Goal: Find specific page/section: Find specific page/section

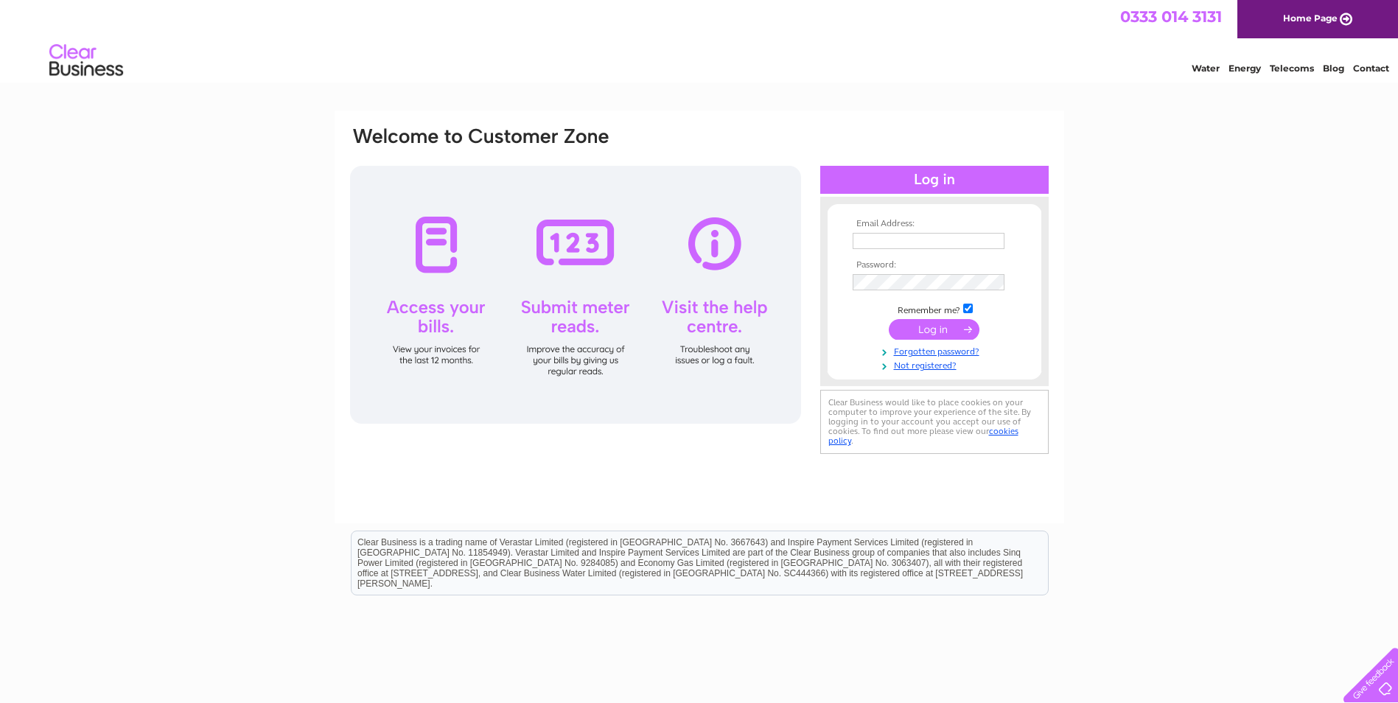
type input "pharmacy786@hotmail.co.uk"
click at [928, 321] on input "submit" at bounding box center [934, 329] width 91 height 21
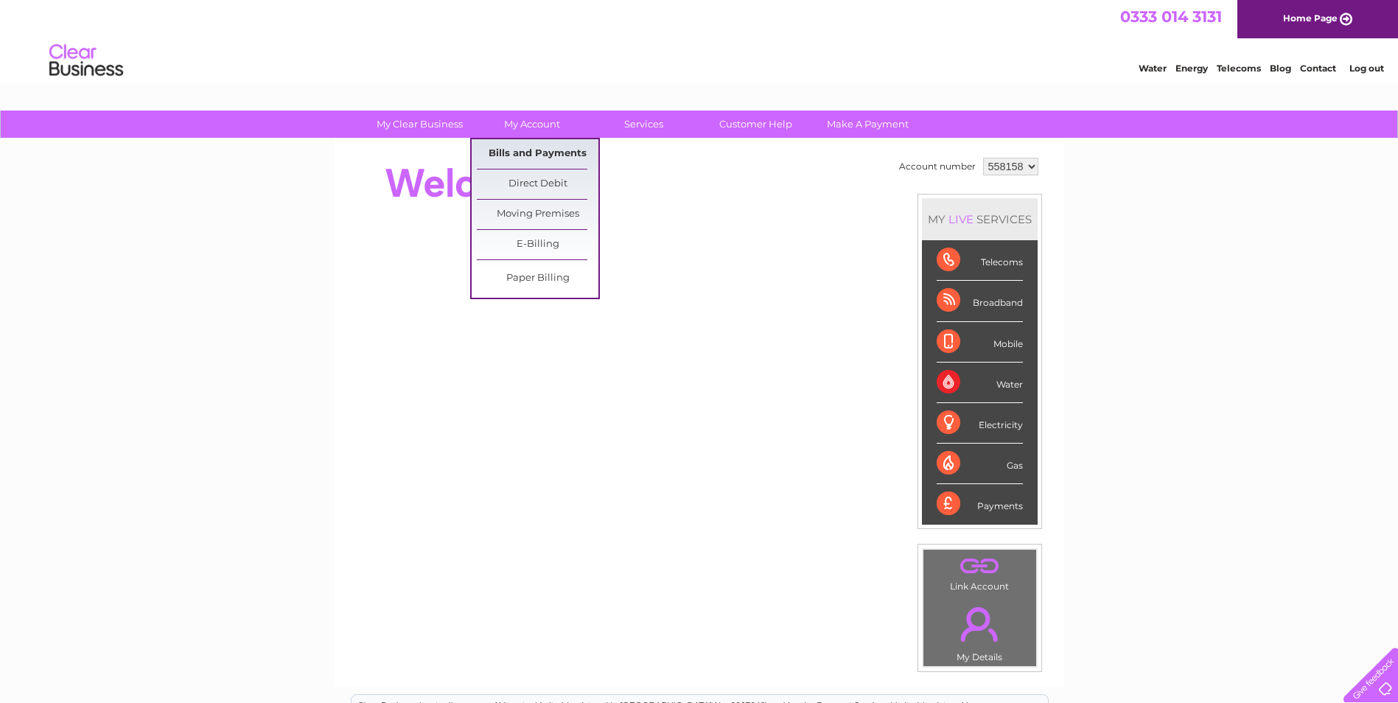
click at [529, 147] on link "Bills and Payments" at bounding box center [538, 153] width 122 height 29
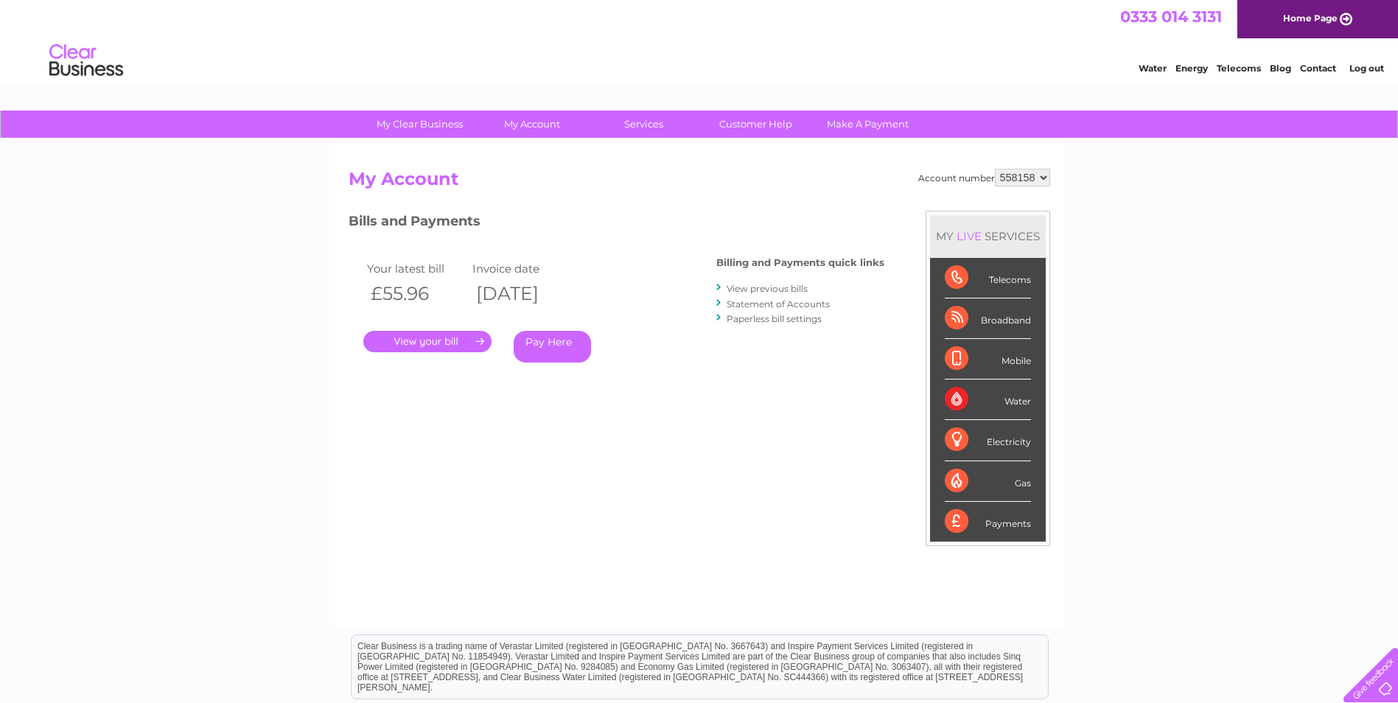
click at [441, 343] on link "." at bounding box center [427, 341] width 128 height 21
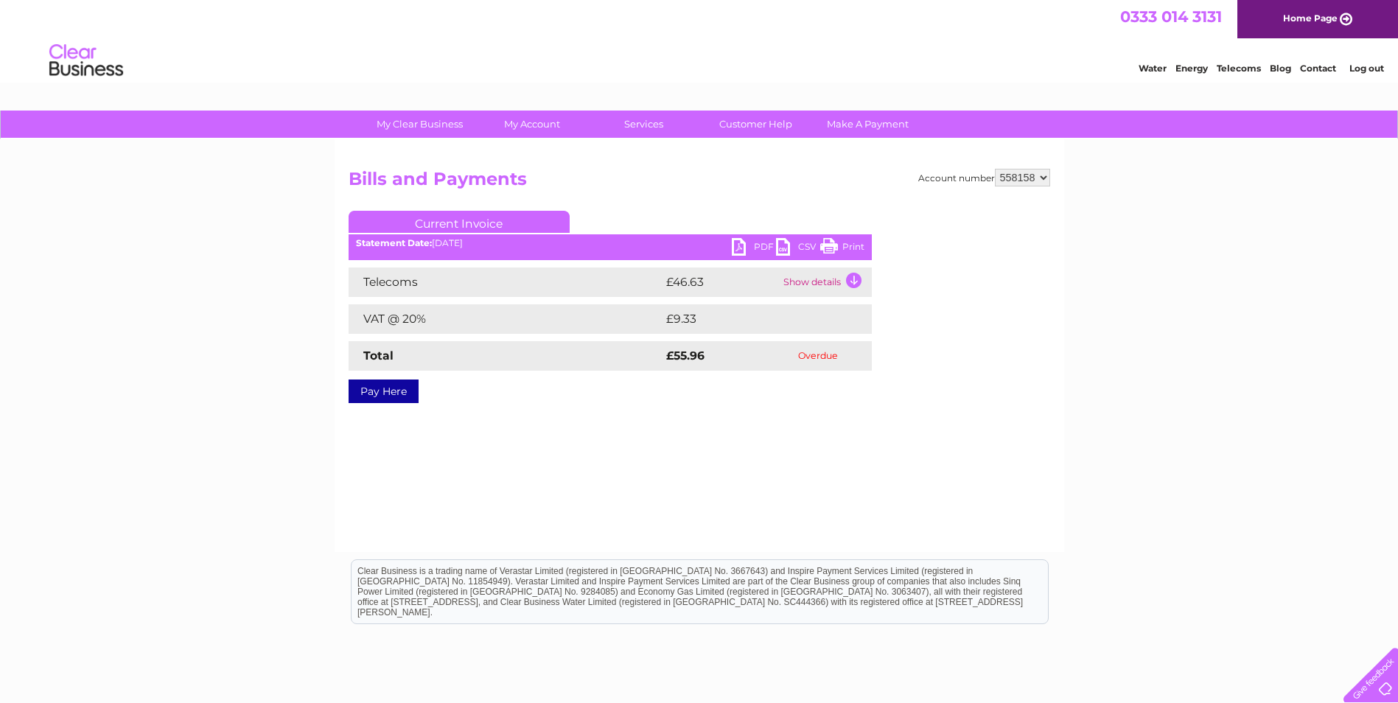
click at [819, 281] on td "Show details" at bounding box center [825, 281] width 92 height 29
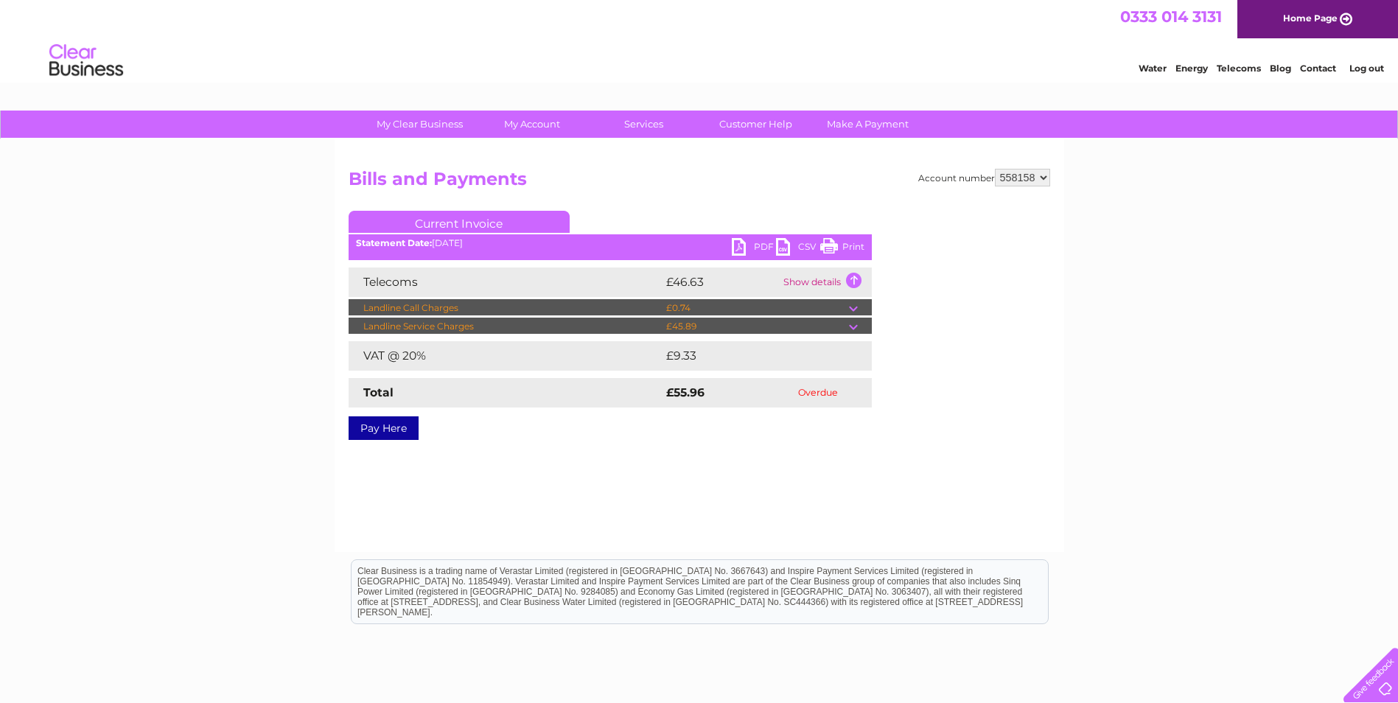
click at [855, 306] on td at bounding box center [860, 308] width 23 height 18
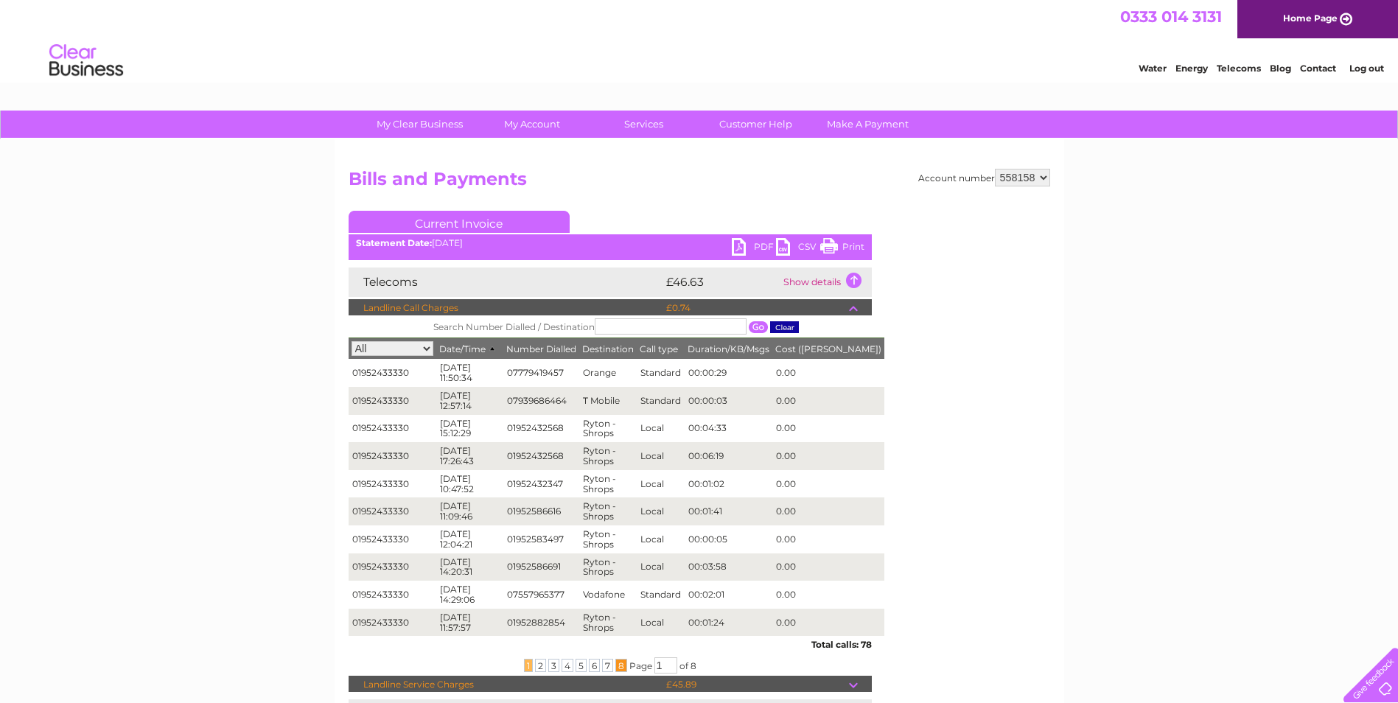
click at [616, 670] on span "8" at bounding box center [621, 665] width 12 height 13
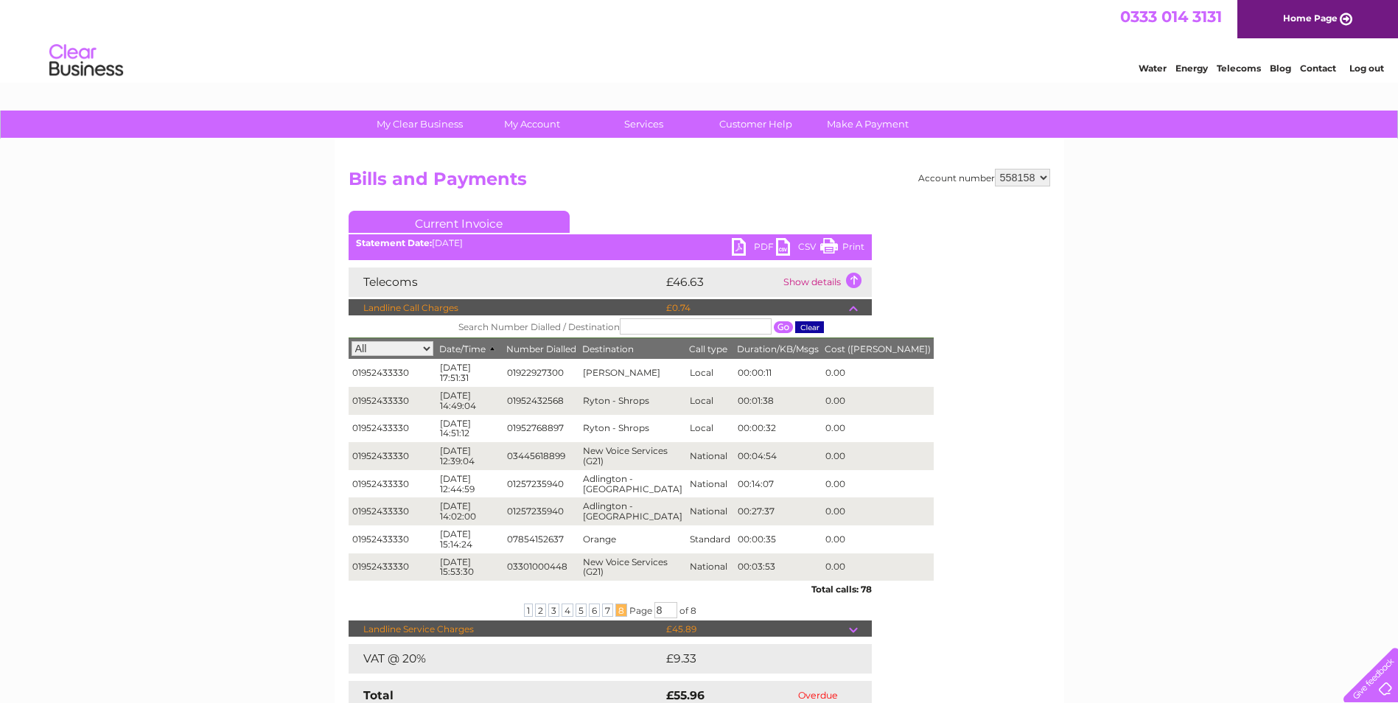
scroll to position [74, 0]
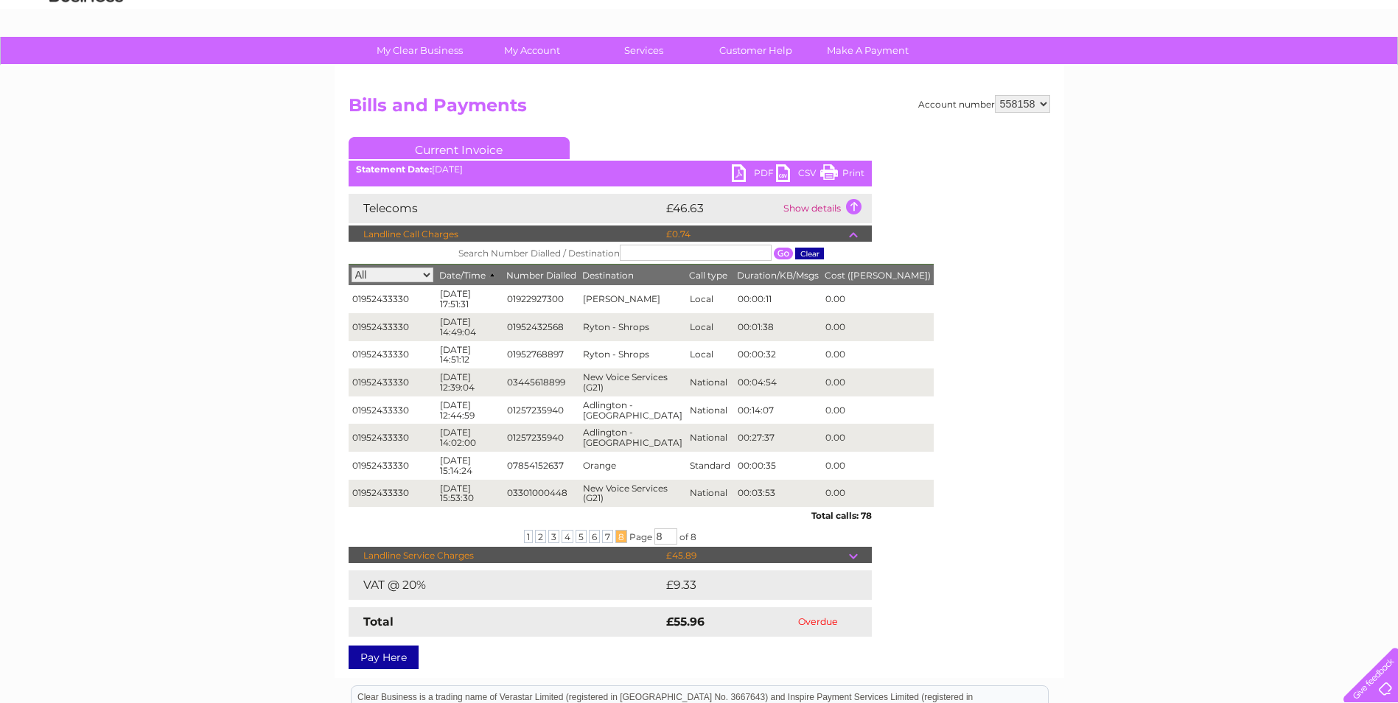
click at [851, 239] on td at bounding box center [860, 234] width 23 height 18
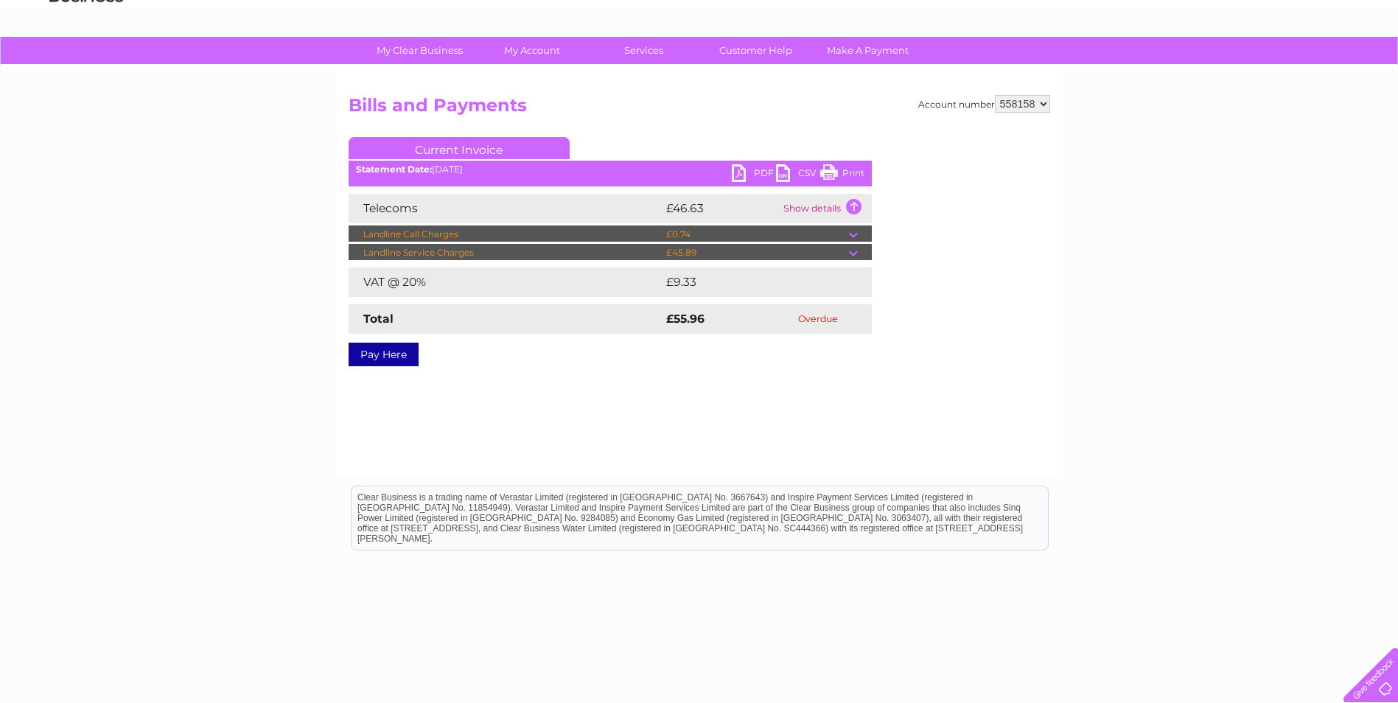
click at [855, 253] on td at bounding box center [860, 253] width 23 height 18
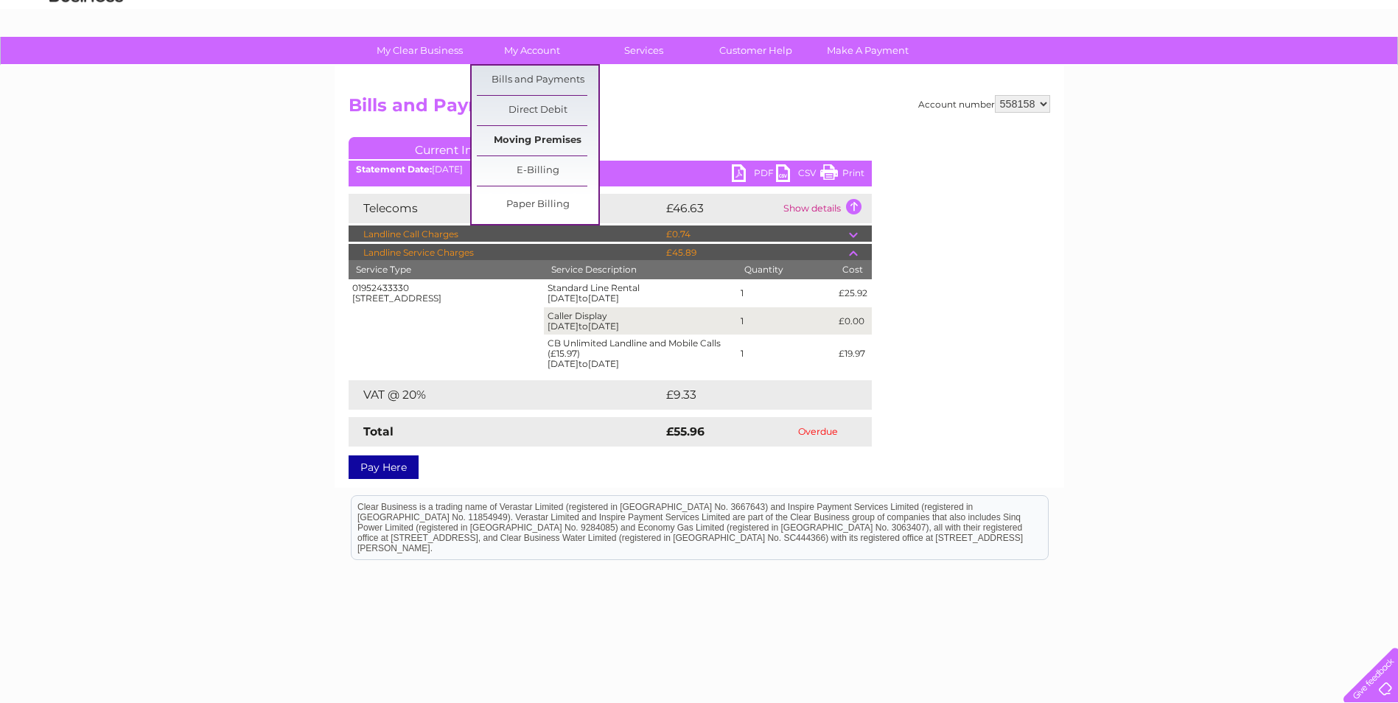
click at [540, 144] on link "Moving Premises" at bounding box center [538, 140] width 122 height 29
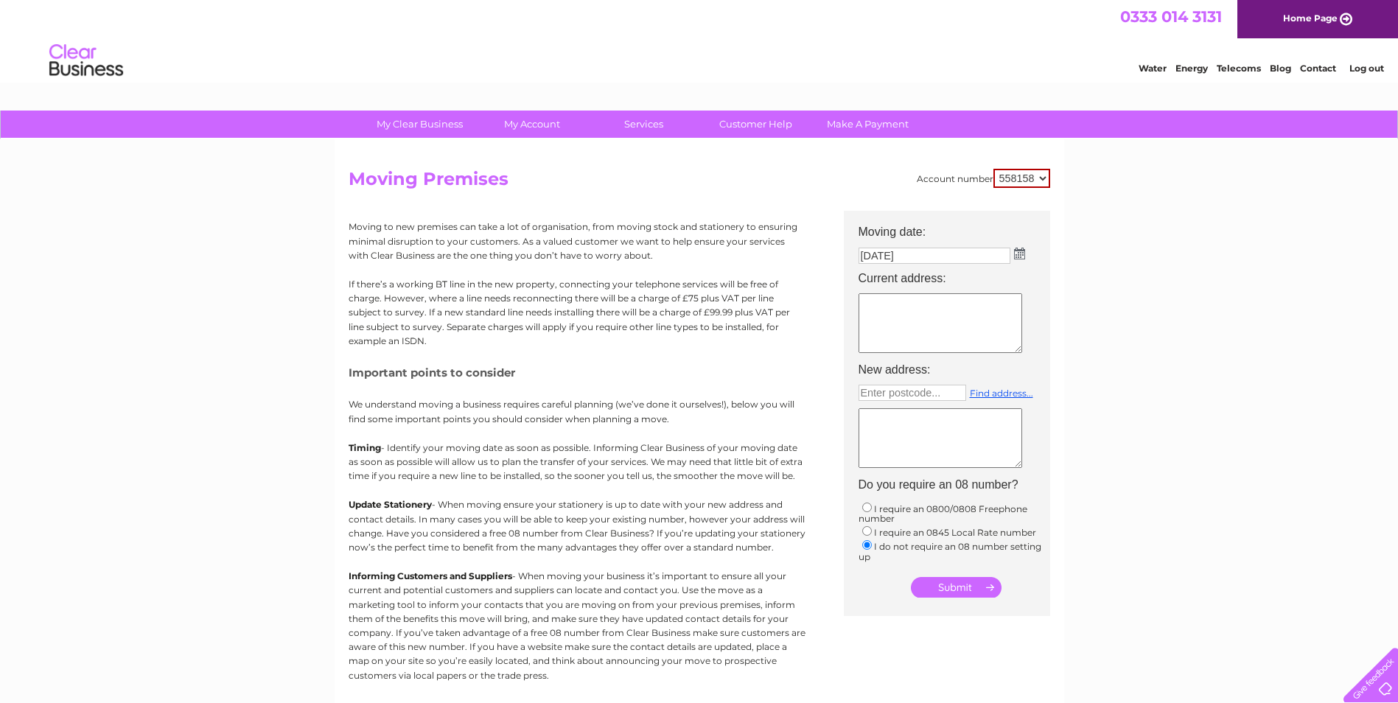
click at [1021, 257] on img at bounding box center [1019, 254] width 11 height 12
click at [875, 281] on div "Prev Next [DATE]" at bounding box center [941, 277] width 161 height 22
click at [1101, 191] on div "My Clear Business Login Details My Details My Preferences Link Account My Accou…" at bounding box center [699, 542] width 1398 height 863
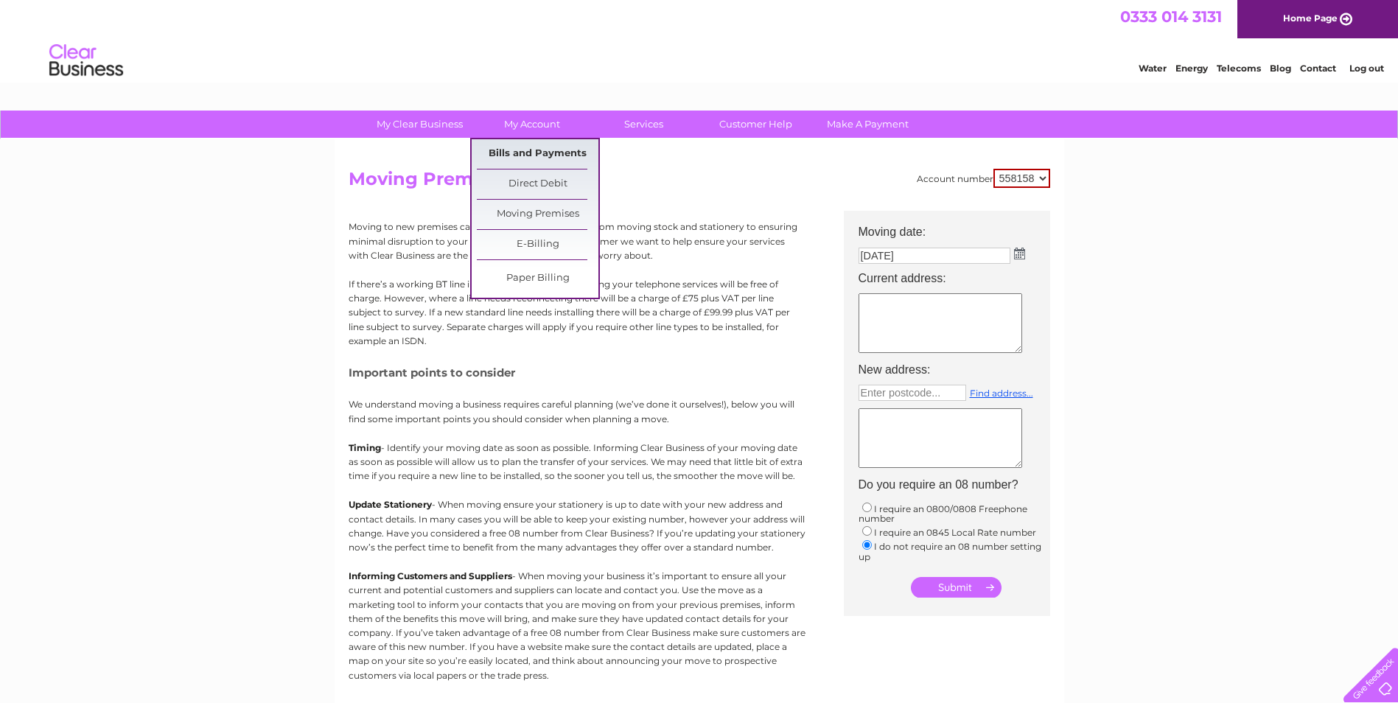
click at [516, 150] on link "Bills and Payments" at bounding box center [538, 153] width 122 height 29
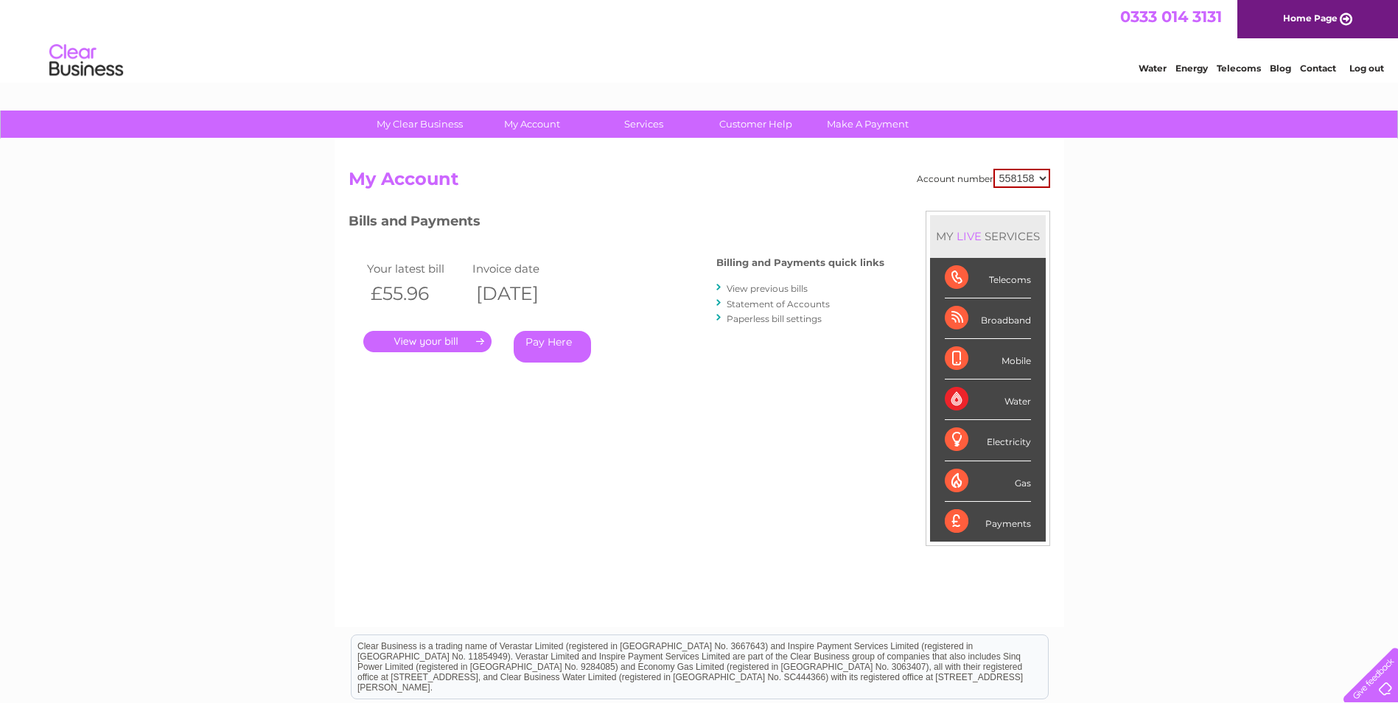
click at [449, 342] on link "." at bounding box center [427, 341] width 128 height 21
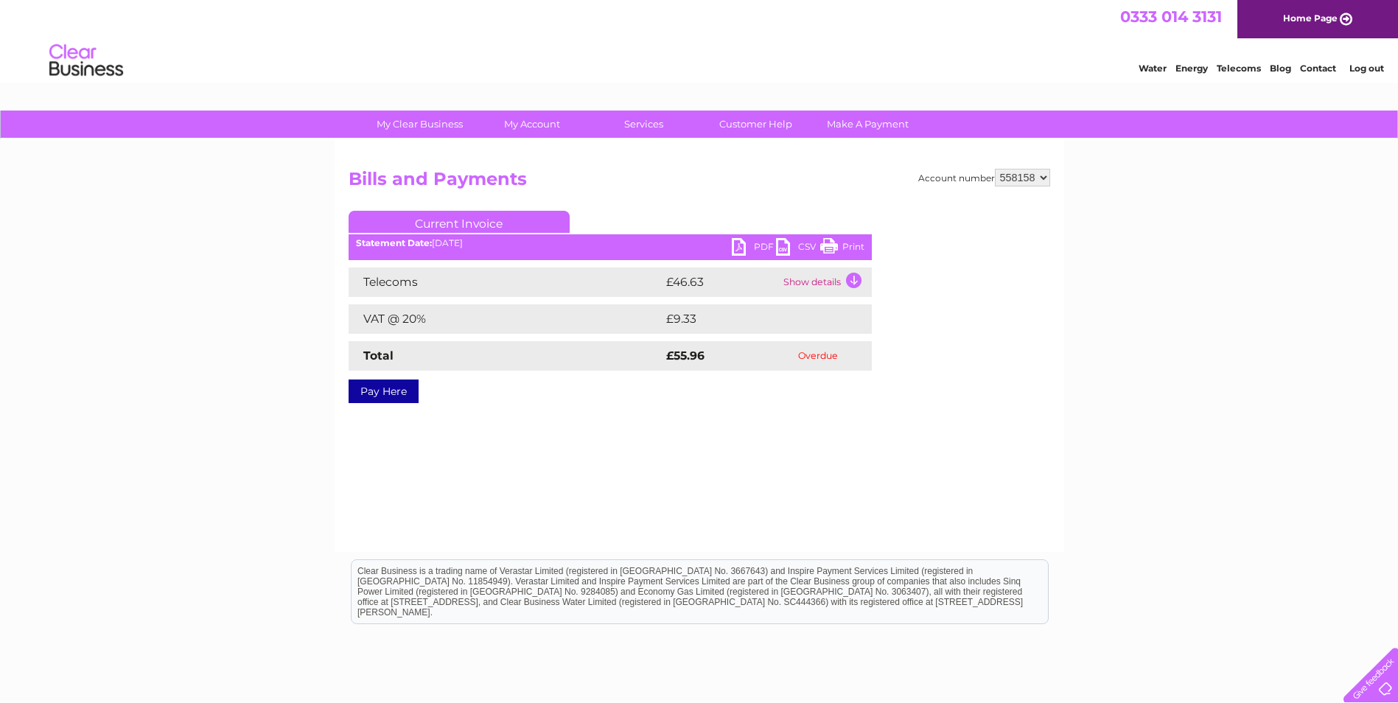
click at [850, 281] on td "Show details" at bounding box center [825, 281] width 92 height 29
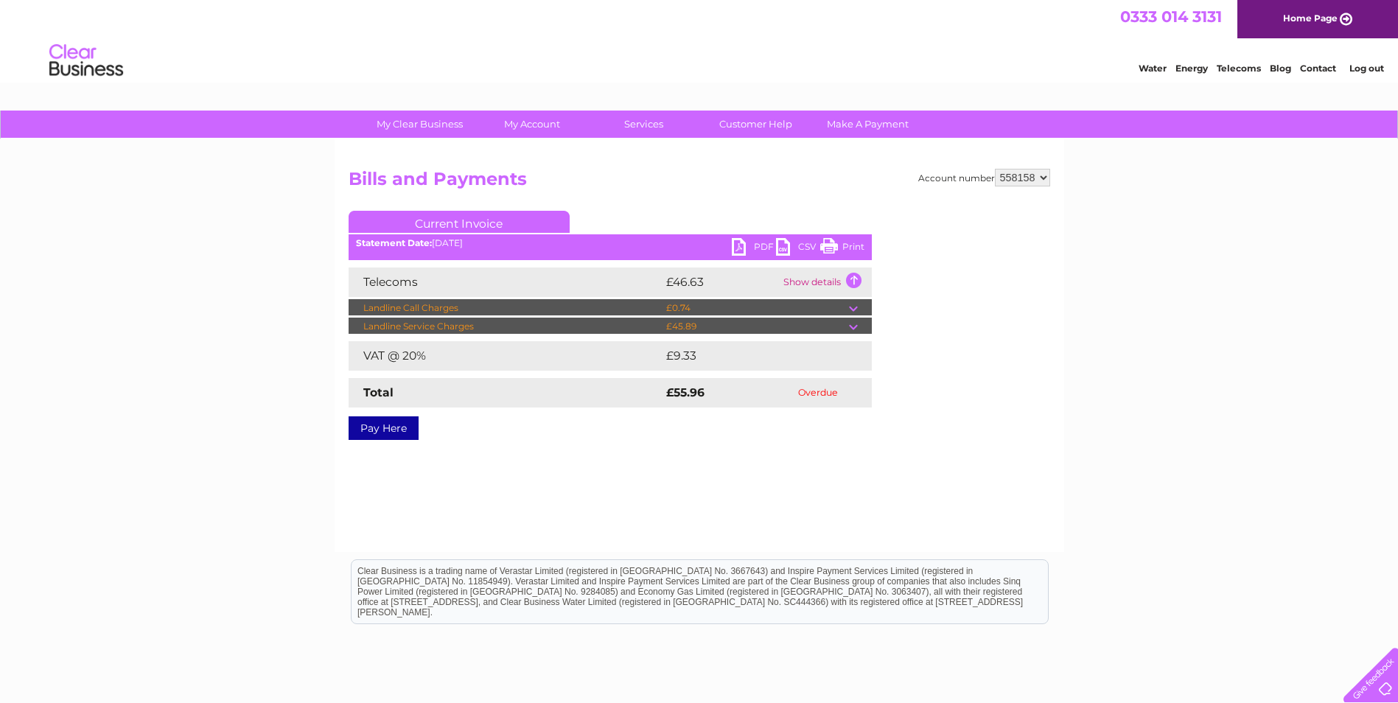
click at [855, 324] on td at bounding box center [860, 327] width 23 height 18
